Goal: Task Accomplishment & Management: Manage account settings

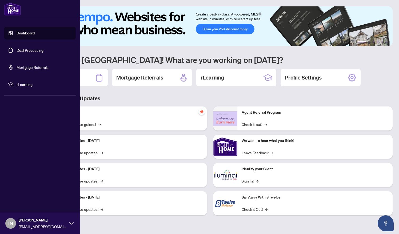
click at [28, 50] on link "Deal Processing" at bounding box center [30, 50] width 27 height 5
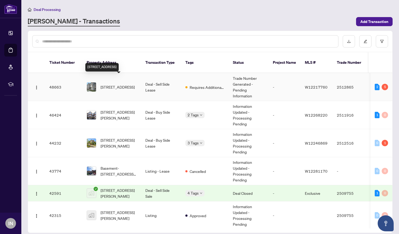
click at [117, 84] on span "[STREET_ADDRESS]" at bounding box center [118, 87] width 34 height 6
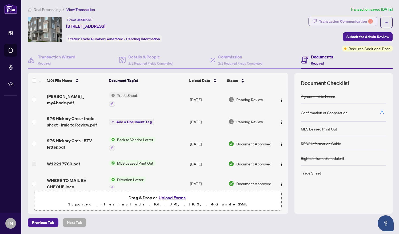
click at [356, 20] on div "Transaction Communication 5" at bounding box center [346, 21] width 54 height 9
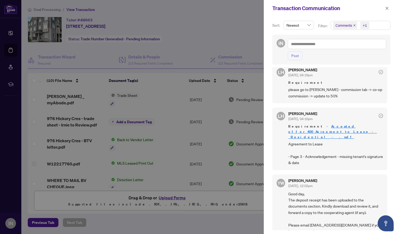
scroll to position [213, 0]
click at [387, 7] on icon "close" at bounding box center [387, 8] width 4 height 4
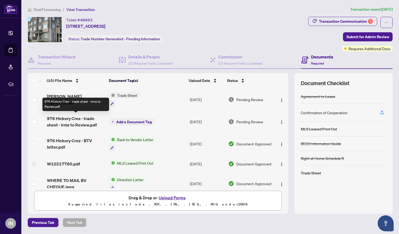
click at [59, 121] on span "976 Hickory Cres - trade sheet - Irnie to Review.pdf" at bounding box center [76, 121] width 58 height 13
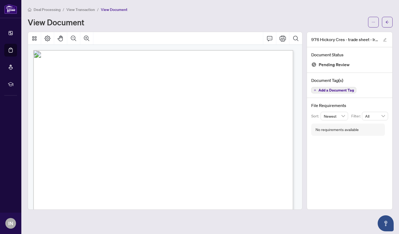
click at [91, 8] on span "View Transaction" at bounding box center [80, 9] width 29 height 5
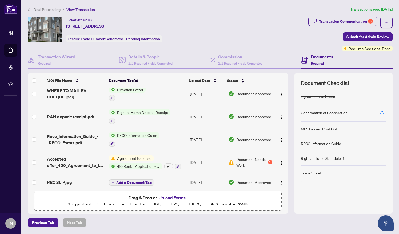
scroll to position [91, 0]
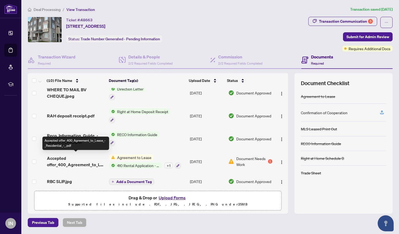
click at [62, 156] on span "Accepted offer_400_Agreement_to_Lease_-_Residential_-_.pdf" at bounding box center [76, 161] width 58 height 13
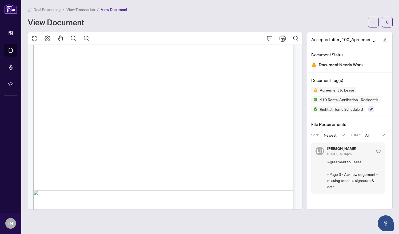
scroll to position [822, 0]
